Goal: Transaction & Acquisition: Purchase product/service

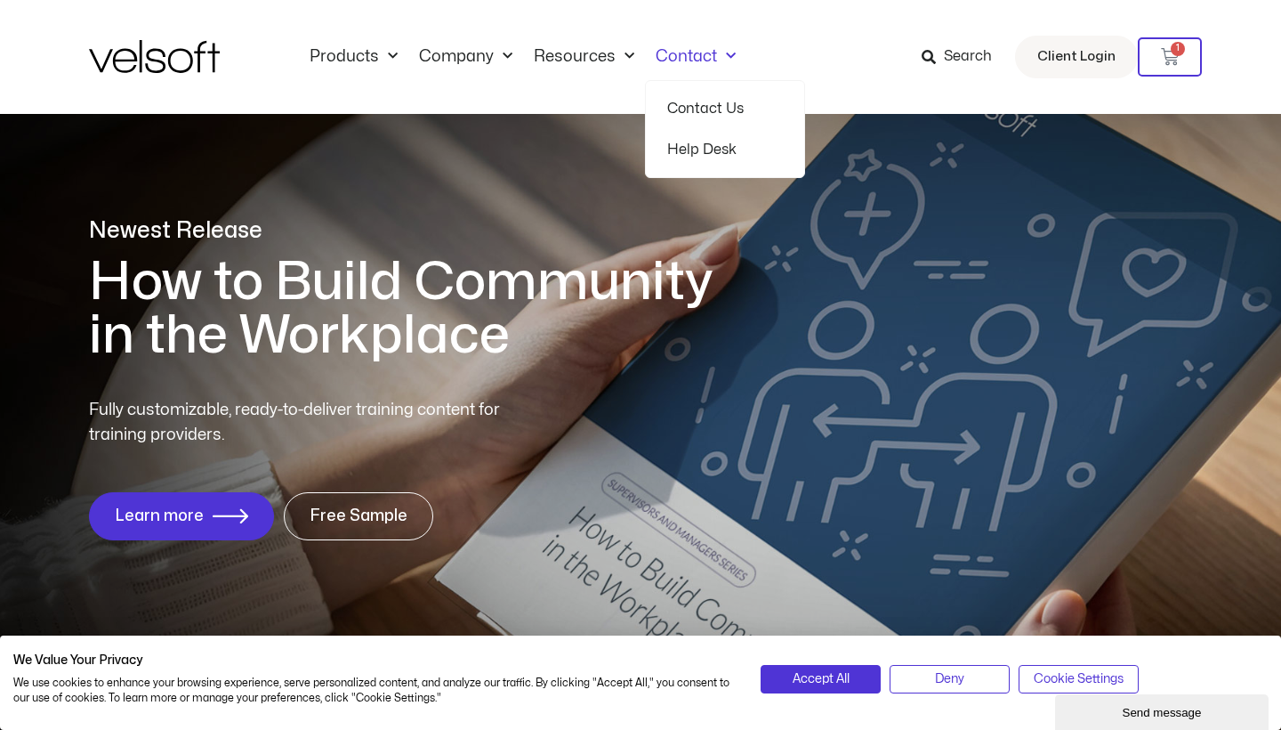
scroll to position [4, 0]
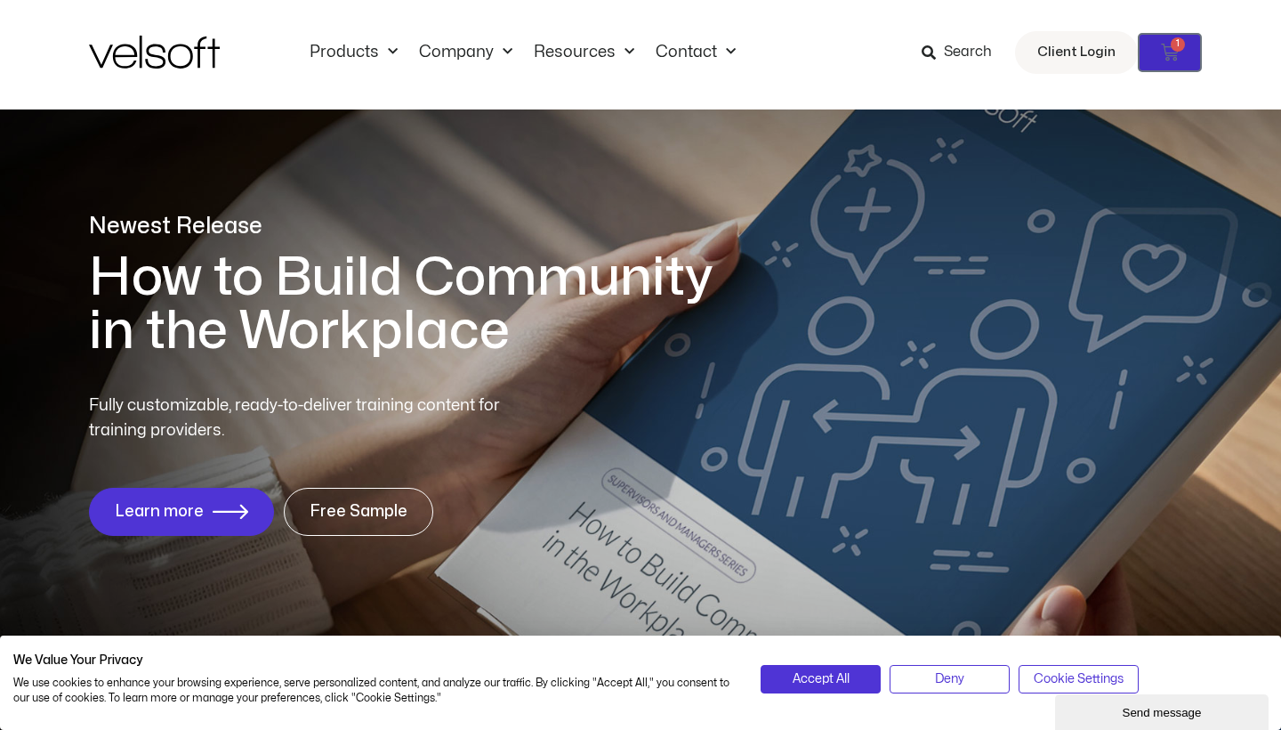
click at [1172, 47] on span "1" at bounding box center [1178, 44] width 14 height 14
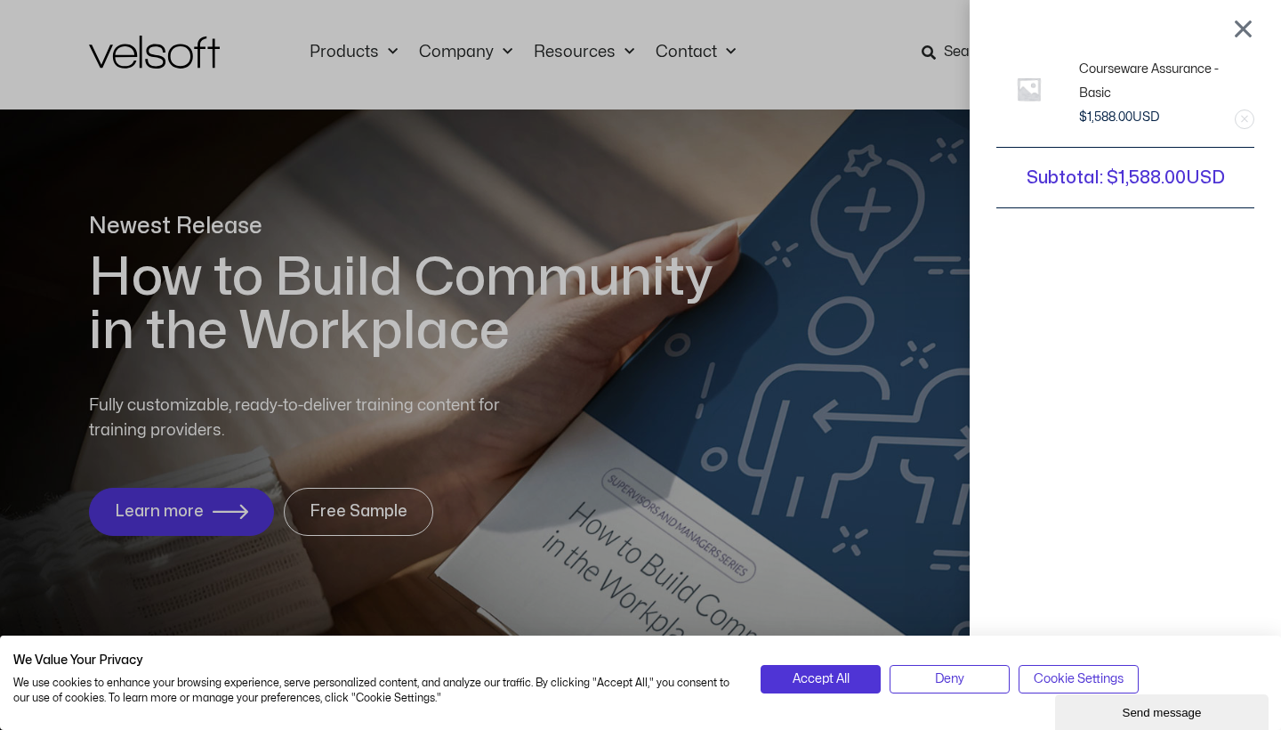
click at [1245, 31] on div at bounding box center [1243, 28] width 22 height 21
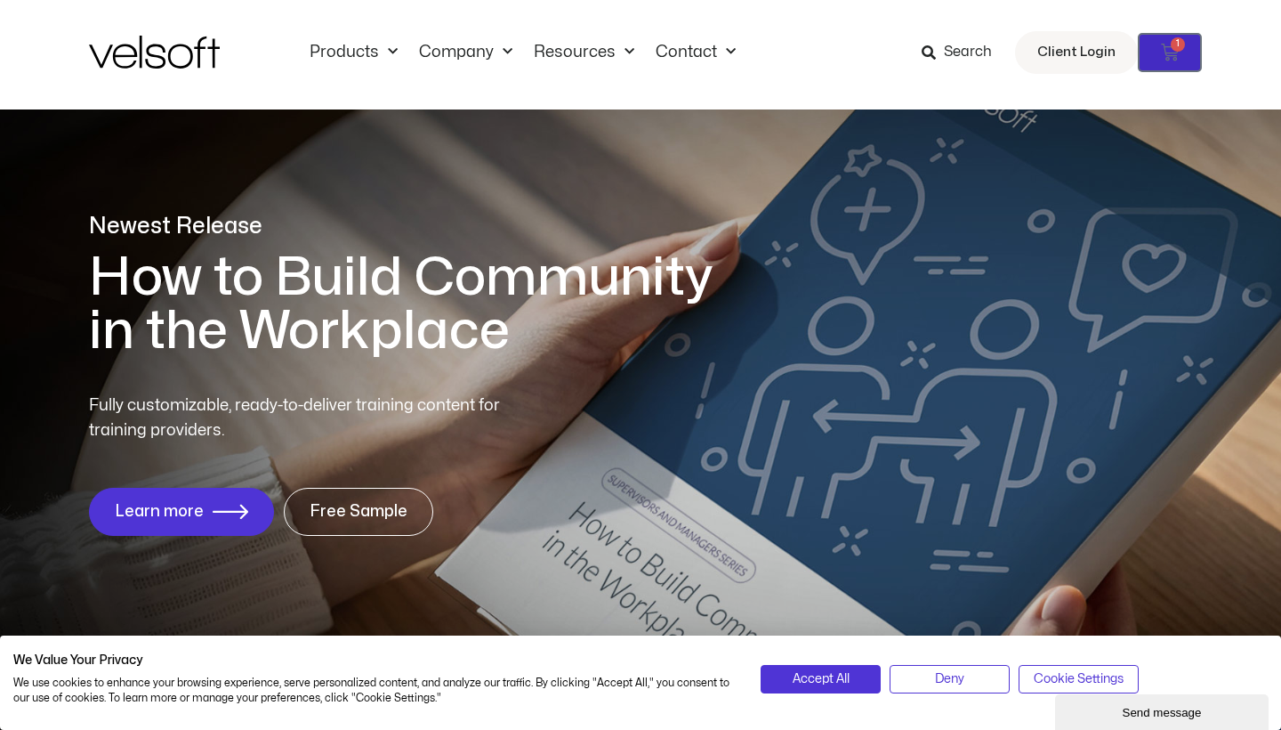
click at [1173, 57] on icon at bounding box center [1170, 53] width 18 height 18
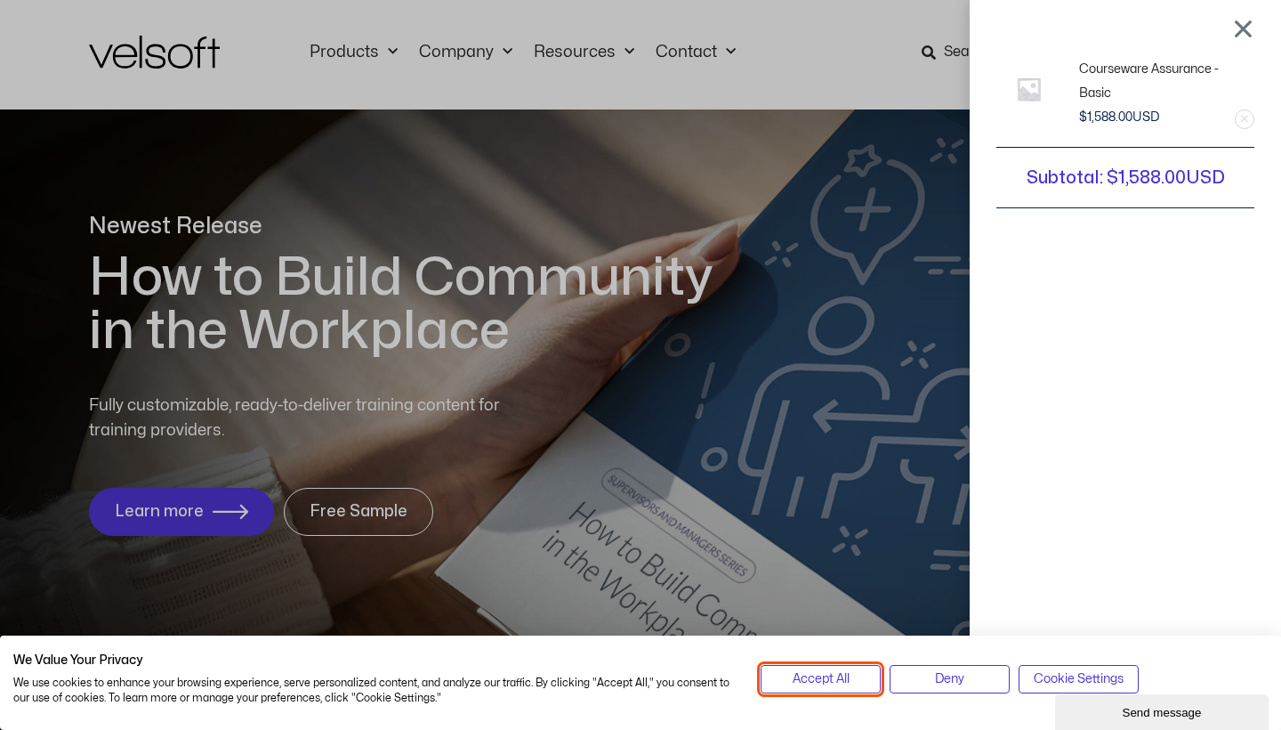
click at [846, 686] on span "Accept All" at bounding box center [821, 679] width 57 height 20
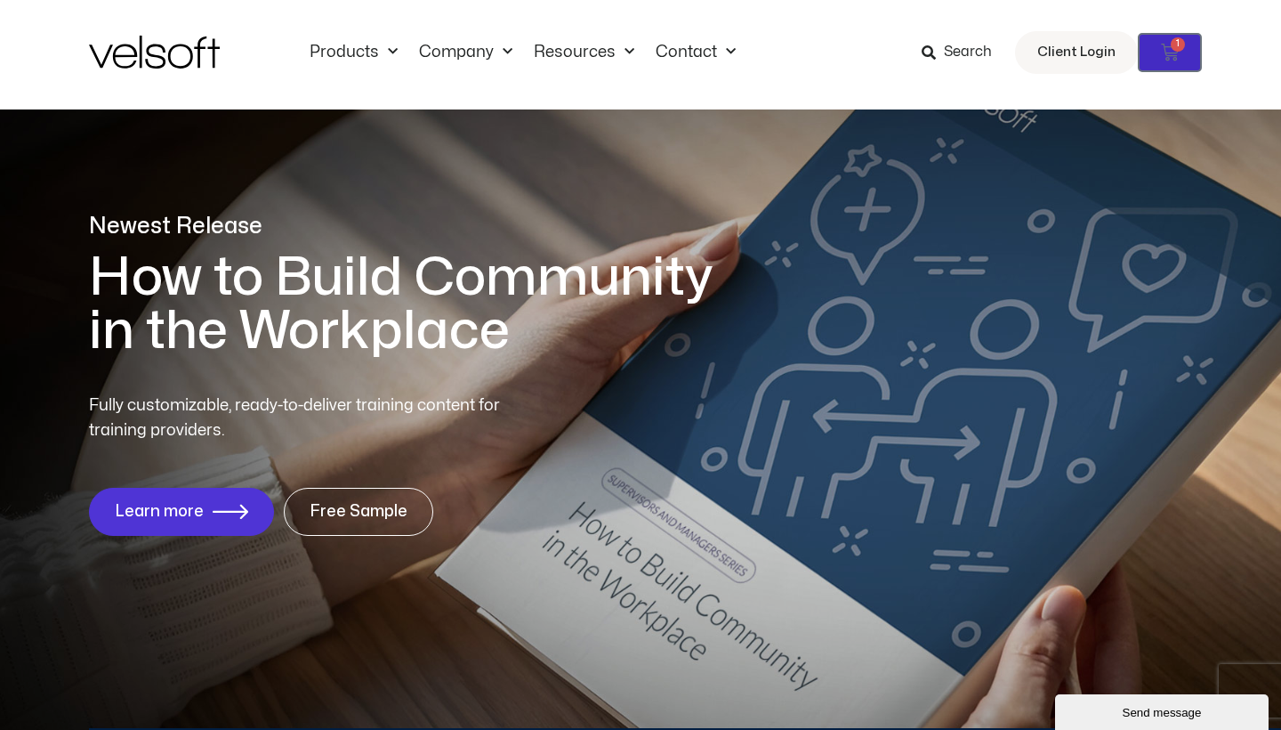
click at [1166, 46] on icon at bounding box center [1170, 53] width 18 height 18
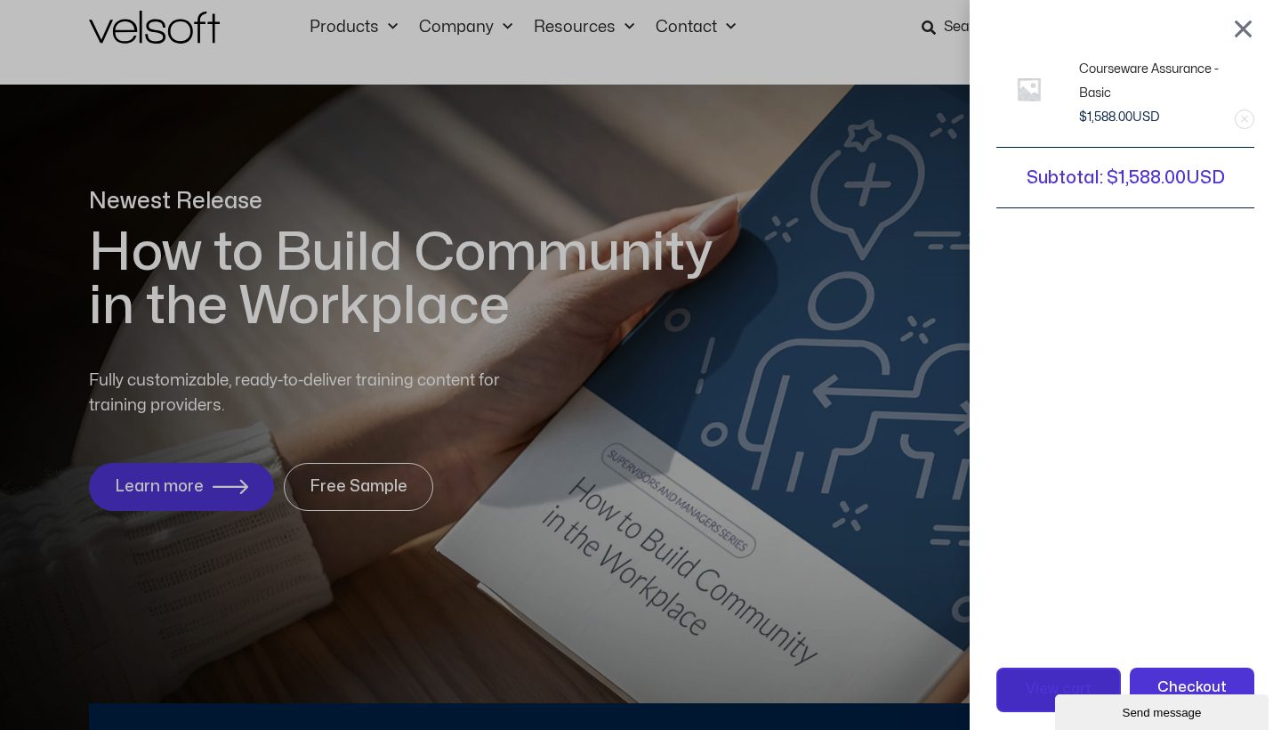
scroll to position [25, 0]
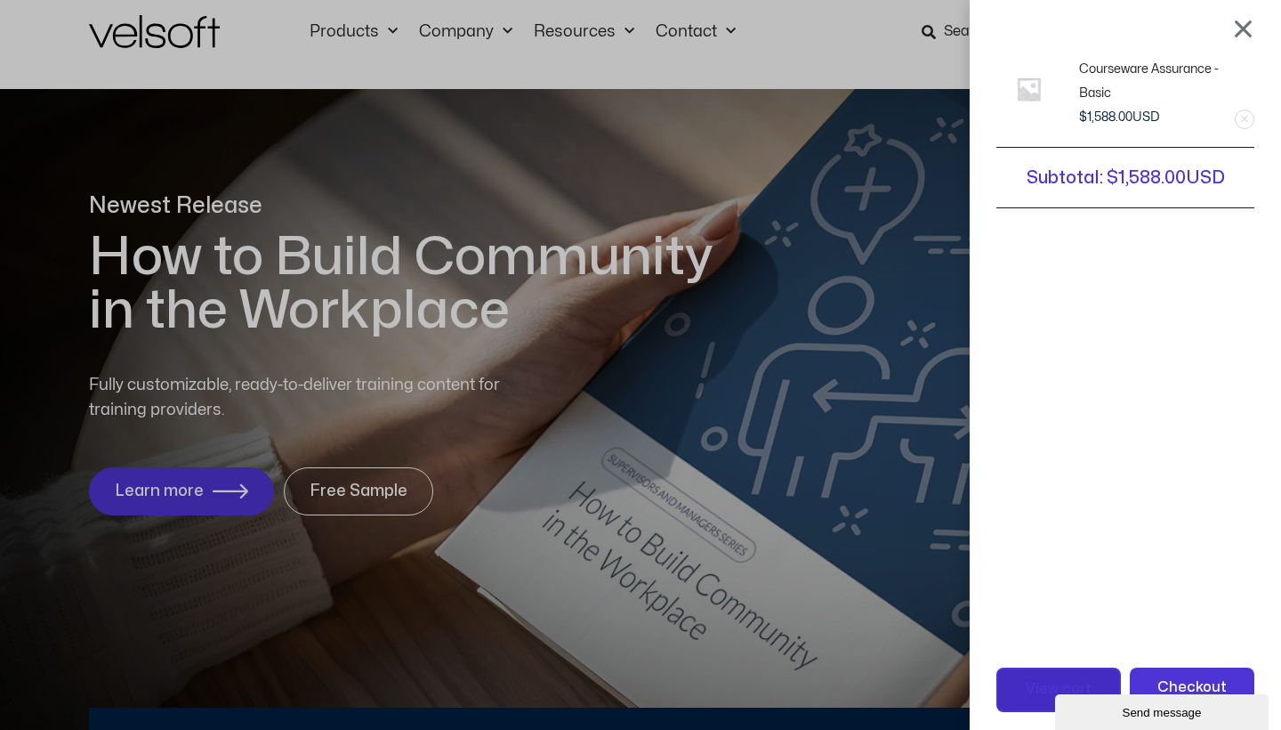
click at [1050, 690] on span "View cart" at bounding box center [1059, 689] width 66 height 23
